Goal: Information Seeking & Learning: Learn about a topic

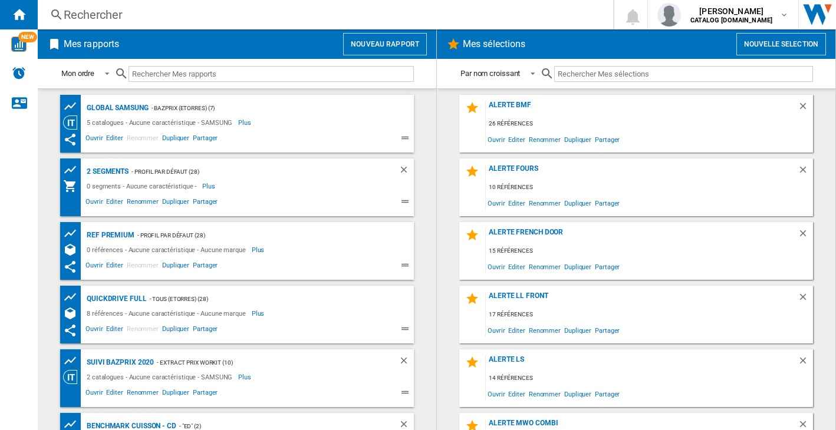
click at [138, 22] on div "Rechercher" at bounding box center [323, 14] width 519 height 17
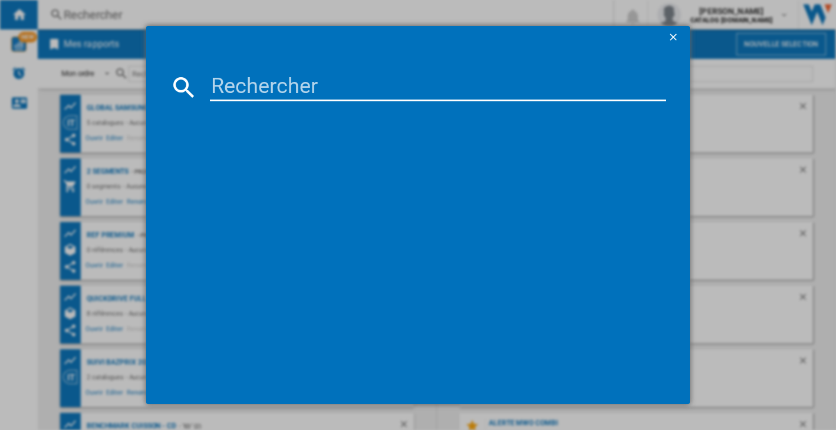
click at [265, 90] on input at bounding box center [438, 87] width 456 height 28
paste input "EW2F7814FA"
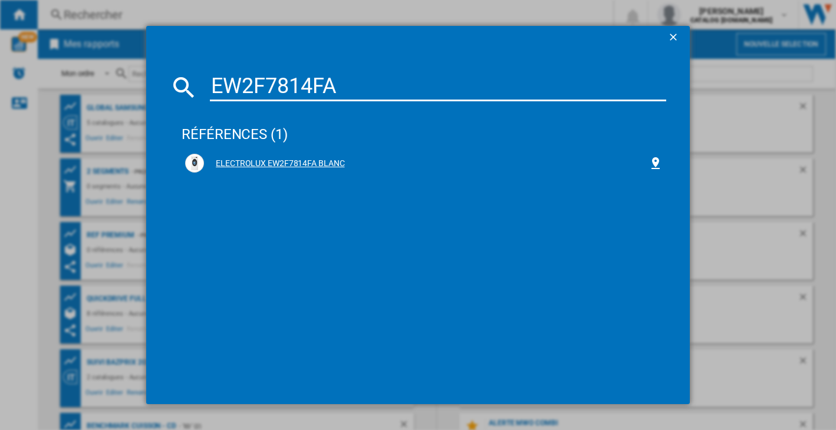
type input "EW2F7814FA"
click at [307, 160] on div "ELECTROLUX EW2F7814FA BLANC" at bounding box center [426, 164] width 444 height 12
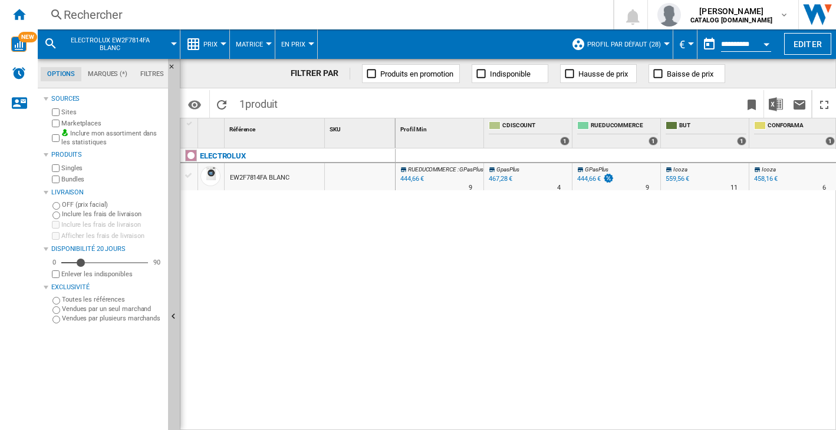
drag, startPoint x: 288, startPoint y: 251, endPoint x: 294, endPoint y: 256, distance: 7.5
click at [292, 252] on div "ELECTROLUX EW2F7814FA BLANC" at bounding box center [287, 287] width 215 height 276
click at [196, 41] on ng-md-icon at bounding box center [193, 44] width 14 height 14
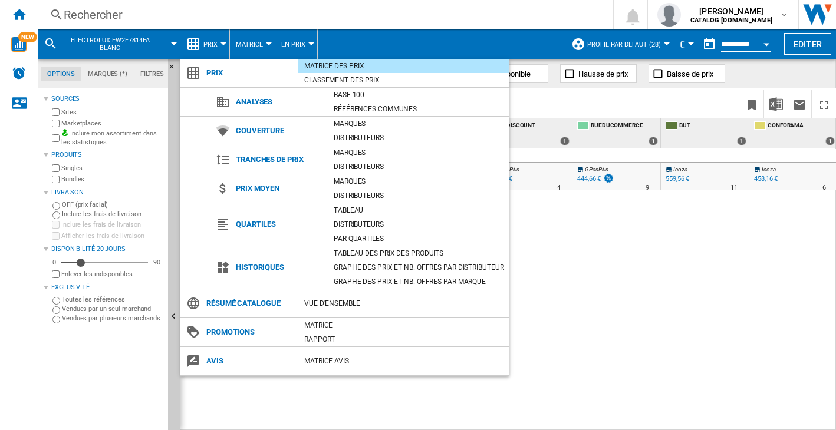
drag, startPoint x: 656, startPoint y: 325, endPoint x: 360, endPoint y: 163, distance: 337.9
click at [652, 321] on md-backdrop at bounding box center [418, 215] width 836 height 430
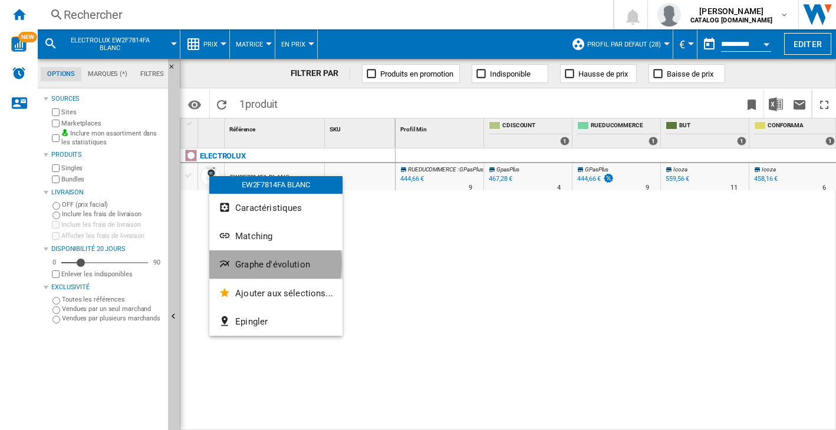
click at [256, 264] on span "Graphe d'évolution" at bounding box center [272, 264] width 75 height 11
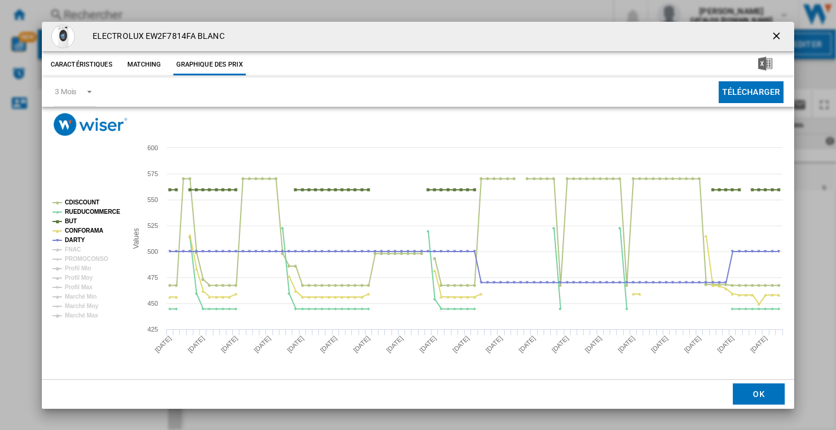
click at [774, 39] on ng-md-icon "getI18NText('BUTTONS.CLOSE_DIALOG')" at bounding box center [777, 37] width 14 height 14
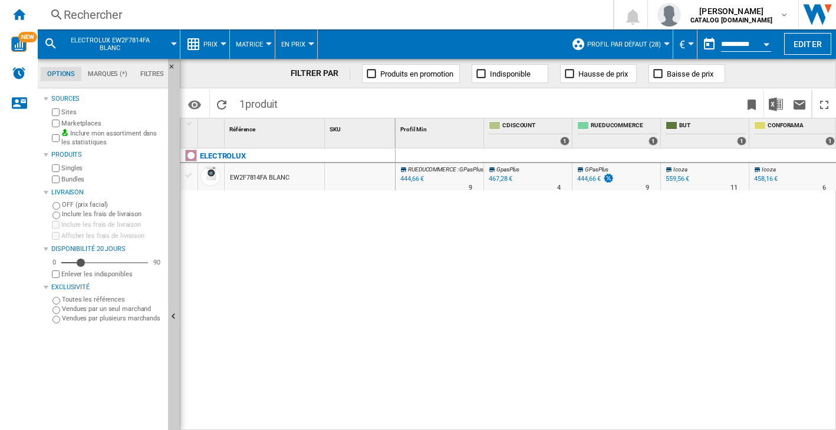
click at [203, 41] on span "Prix" at bounding box center [210, 45] width 14 height 8
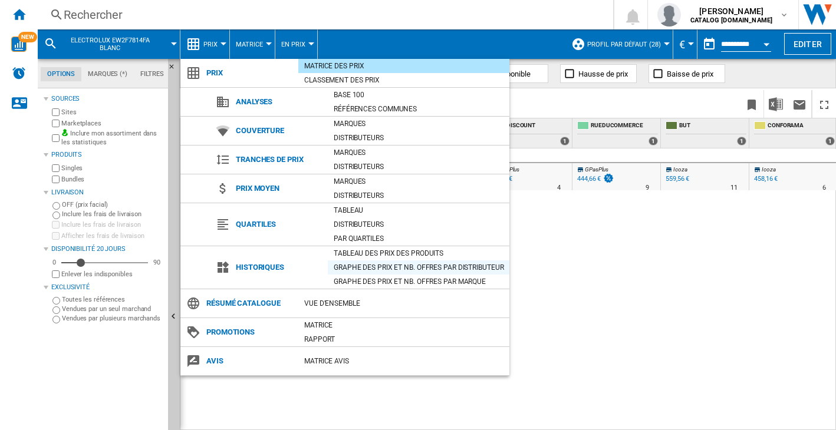
click at [371, 268] on div "Graphe des prix et nb. offres par distributeur" at bounding box center [419, 268] width 182 height 12
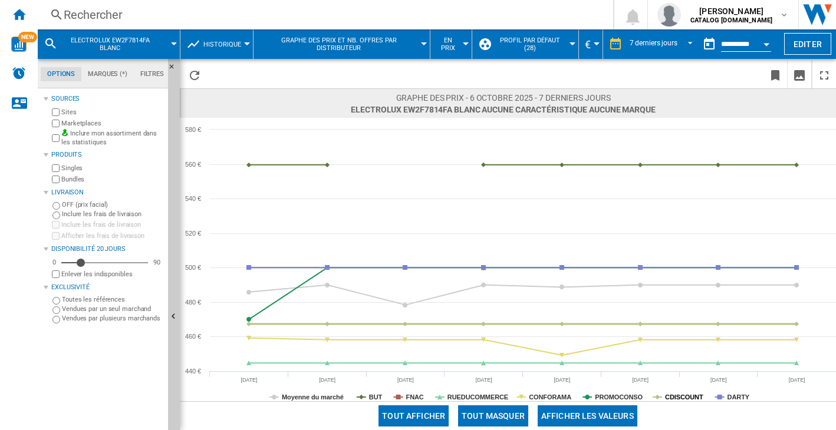
drag, startPoint x: 677, startPoint y: 395, endPoint x: 631, endPoint y: 395, distance: 46.0
click at [677, 395] on tspan "CDISCOUNT" at bounding box center [684, 397] width 38 height 7
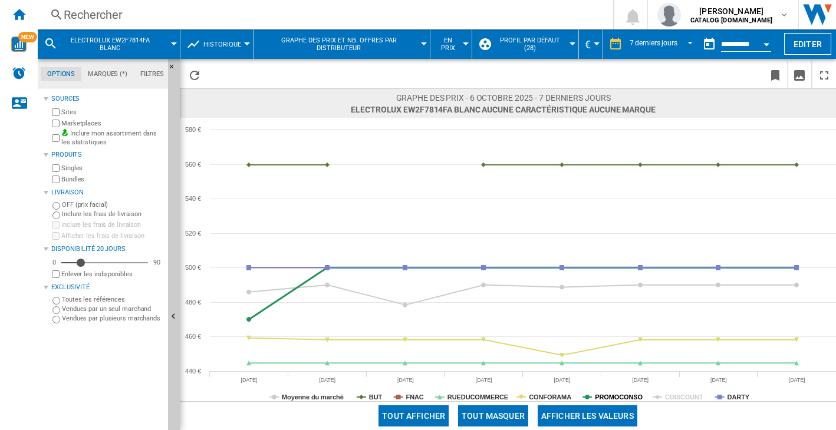
drag, startPoint x: 612, startPoint y: 397, endPoint x: 579, endPoint y: 397, distance: 33.0
click at [612, 397] on tspan "PROMOCONSO" at bounding box center [619, 397] width 48 height 7
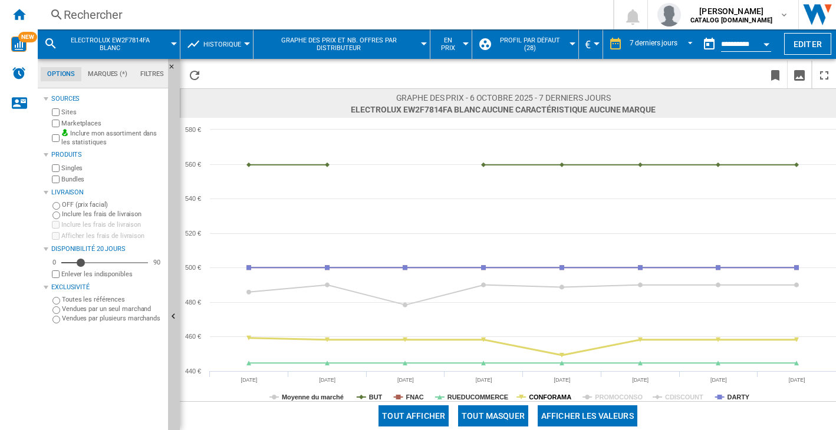
drag, startPoint x: 550, startPoint y: 393, endPoint x: 536, endPoint y: 393, distance: 14.7
click at [550, 394] on tspan "CONFORAMA" at bounding box center [550, 397] width 42 height 7
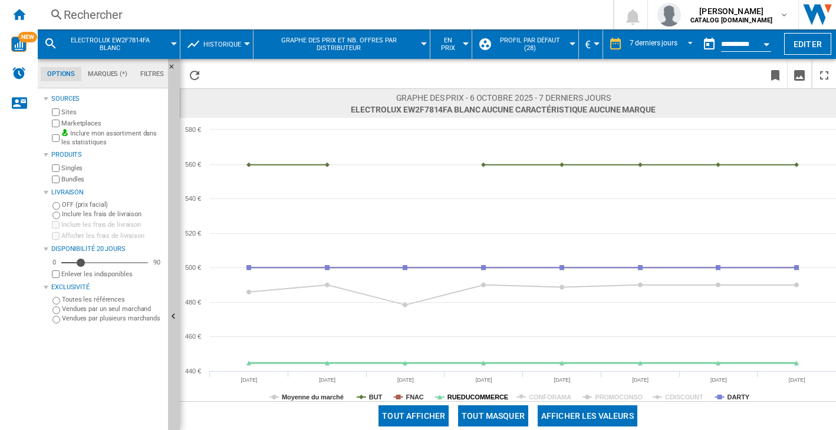
drag, startPoint x: 482, startPoint y: 398, endPoint x: 423, endPoint y: 407, distance: 59.5
click at [481, 399] on tspan "RUEDUCOMMERCE" at bounding box center [477, 397] width 61 height 7
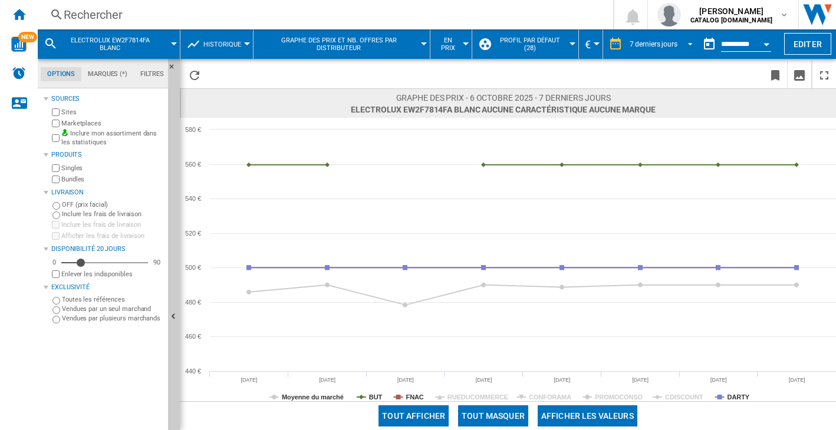
click at [666, 39] on span "7 derniers jours" at bounding box center [653, 44] width 48 height 10
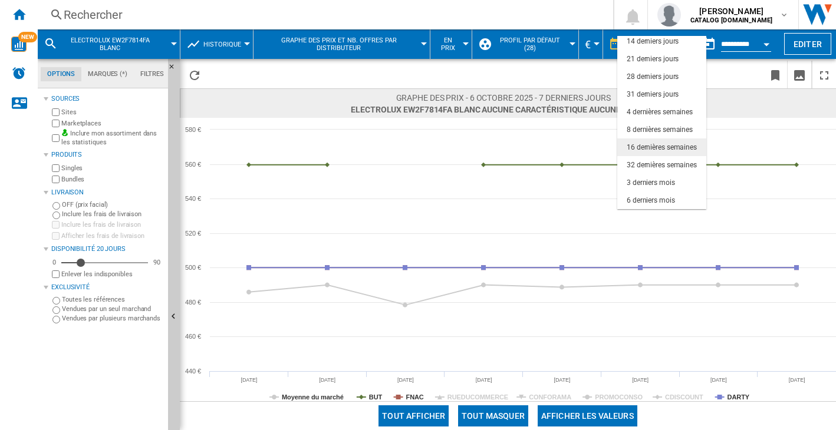
scroll to position [74, 0]
click at [652, 186] on div "12 derniers mois" at bounding box center [652, 183] width 52 height 10
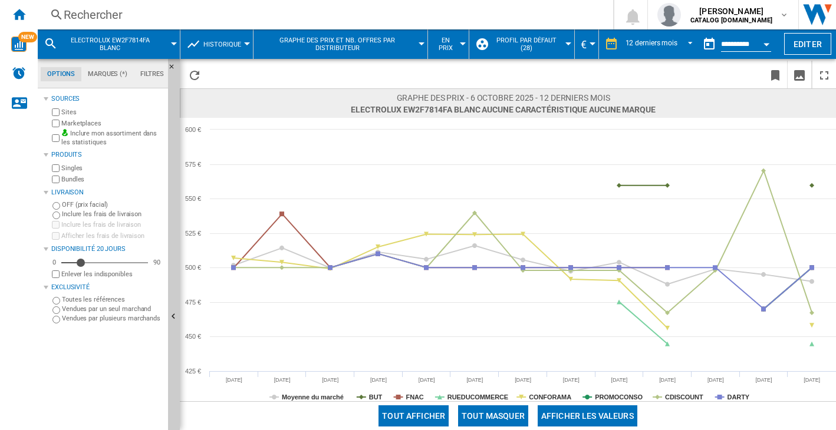
click at [120, 16] on div "Rechercher" at bounding box center [323, 14] width 519 height 17
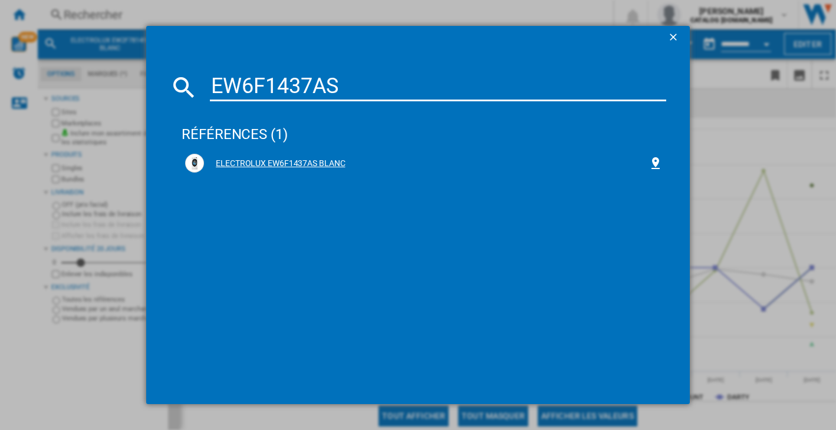
type input "EW6F1437AS"
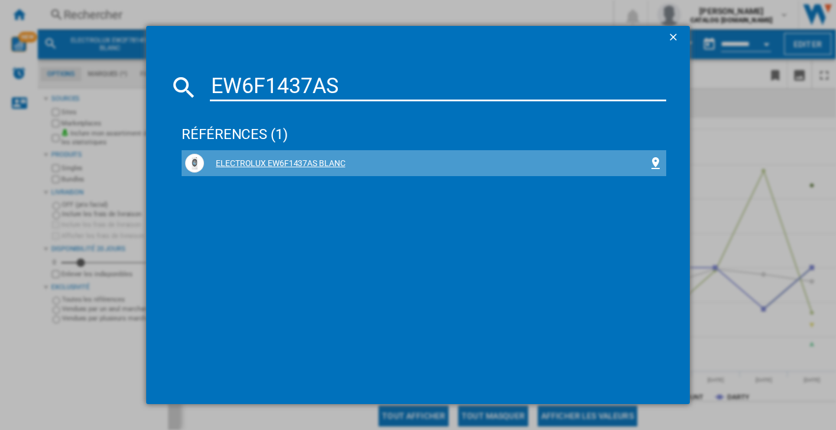
click at [262, 164] on div "ELECTROLUX EW6F1437AS BLANC" at bounding box center [426, 164] width 444 height 12
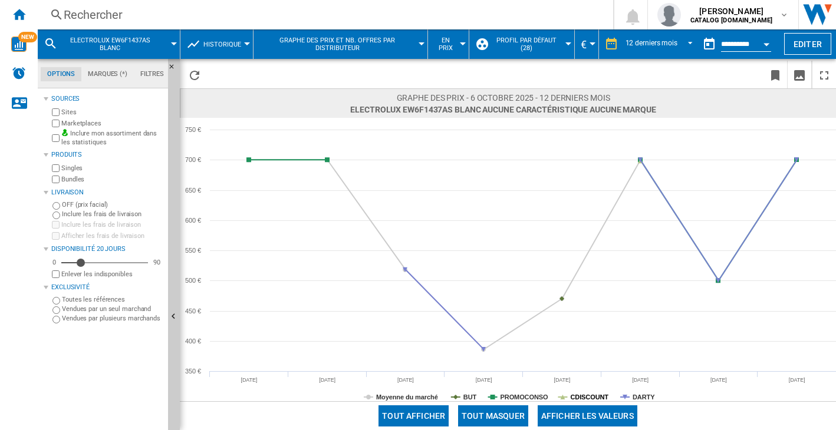
click at [589, 397] on tspan "CDISCOUNT" at bounding box center [589, 397] width 38 height 7
click at [518, 397] on tspan "PROMOCONSO" at bounding box center [524, 397] width 48 height 7
click at [459, 395] on rect at bounding box center [508, 259] width 656 height 283
click at [463, 396] on tspan "BUT" at bounding box center [470, 397] width 14 height 7
click at [684, 41] on span "REPORTS.WIZARD.STEPS.REPORT.STEPS.REPORT_OPTIONS.PERIOD: 12 derniers mois" at bounding box center [687, 43] width 14 height 11
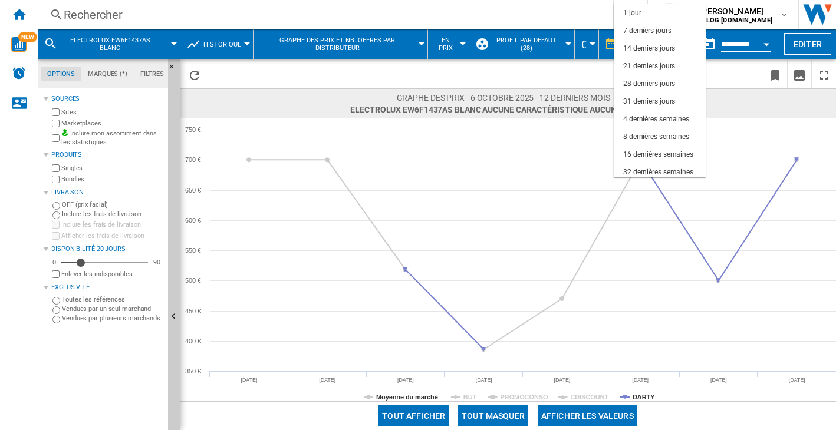
scroll to position [74, 0]
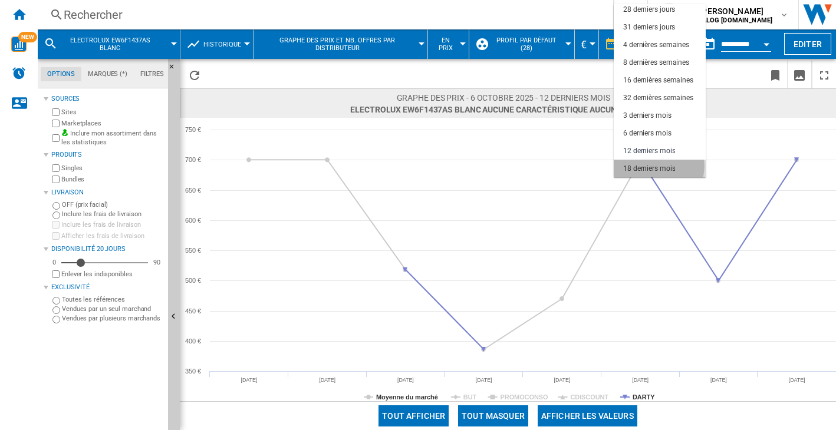
click at [657, 166] on div "18 derniers mois" at bounding box center [649, 169] width 52 height 10
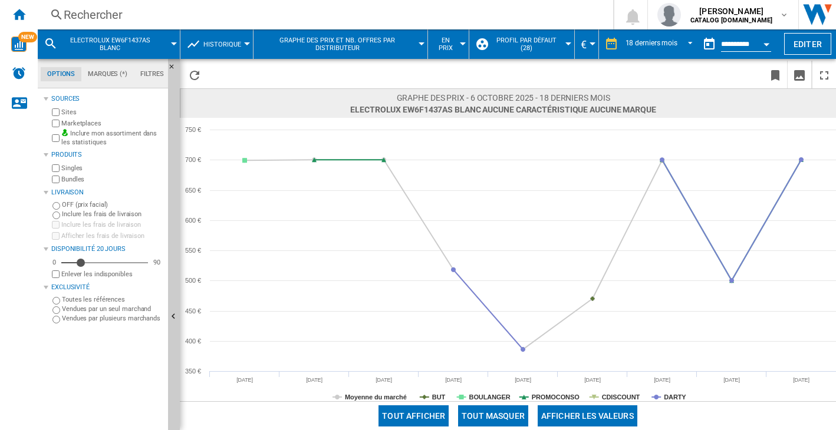
click at [138, 15] on div "Rechercher" at bounding box center [323, 14] width 519 height 17
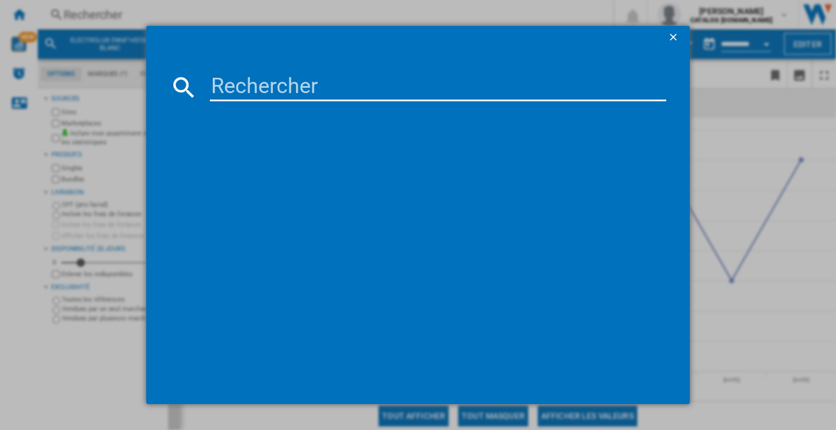
click at [275, 84] on input at bounding box center [438, 87] width 456 height 28
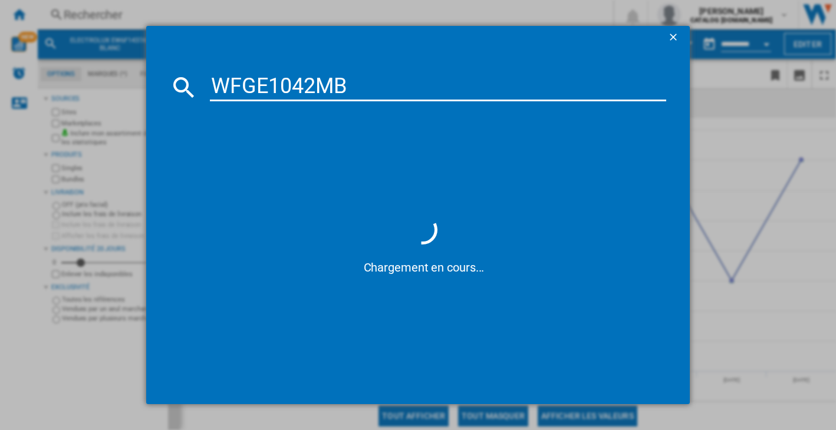
type input "WFGE1042MB"
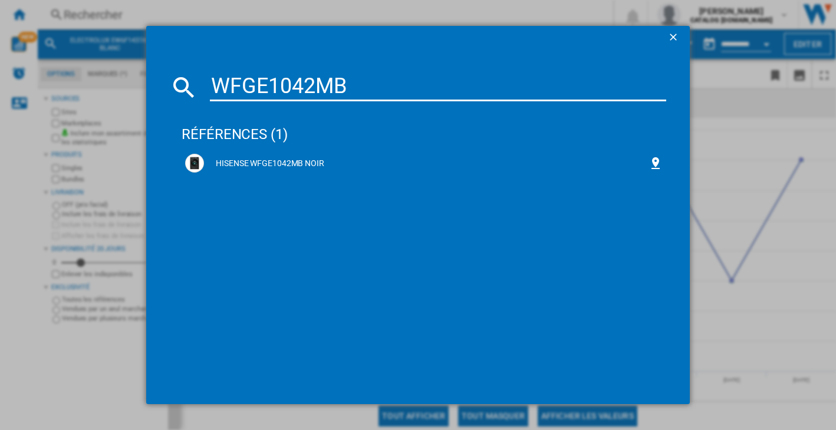
click at [674, 36] on ng-md-icon "getI18NText('BUTTONS.CLOSE_DIALOG')" at bounding box center [674, 38] width 14 height 14
